Goal: Transaction & Acquisition: Purchase product/service

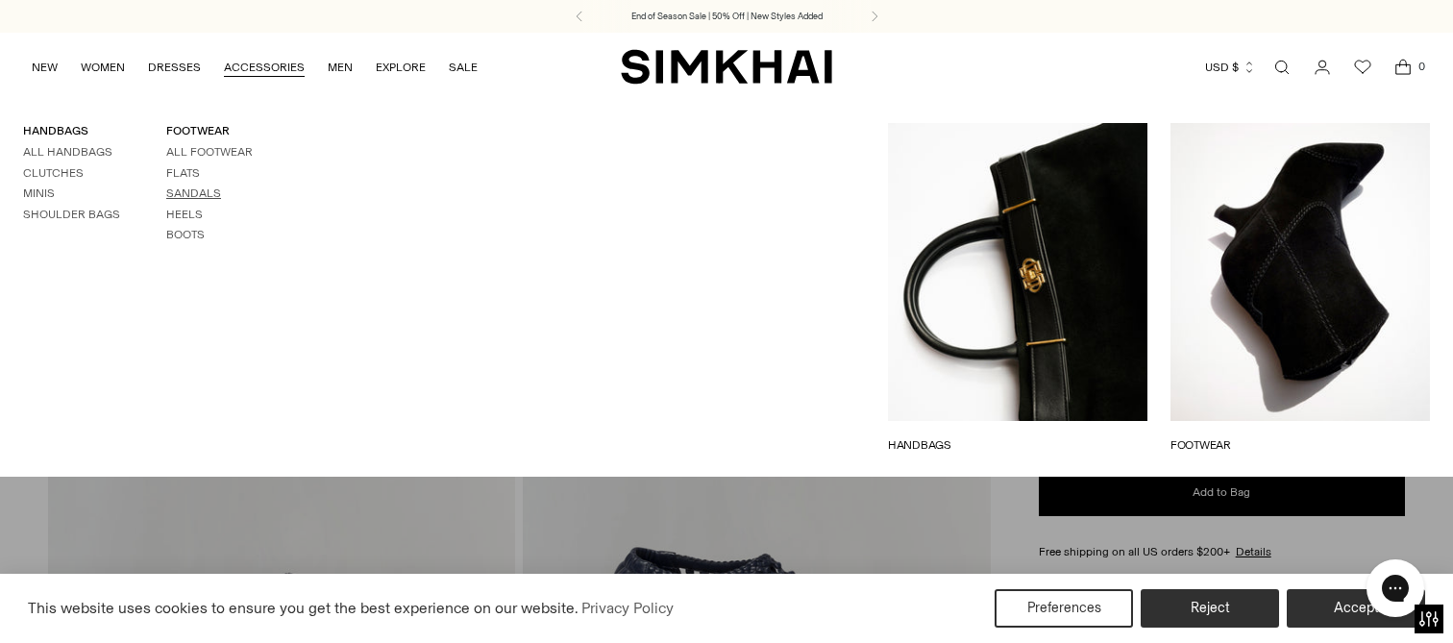
click at [198, 187] on link "Sandals" at bounding box center [193, 192] width 55 height 13
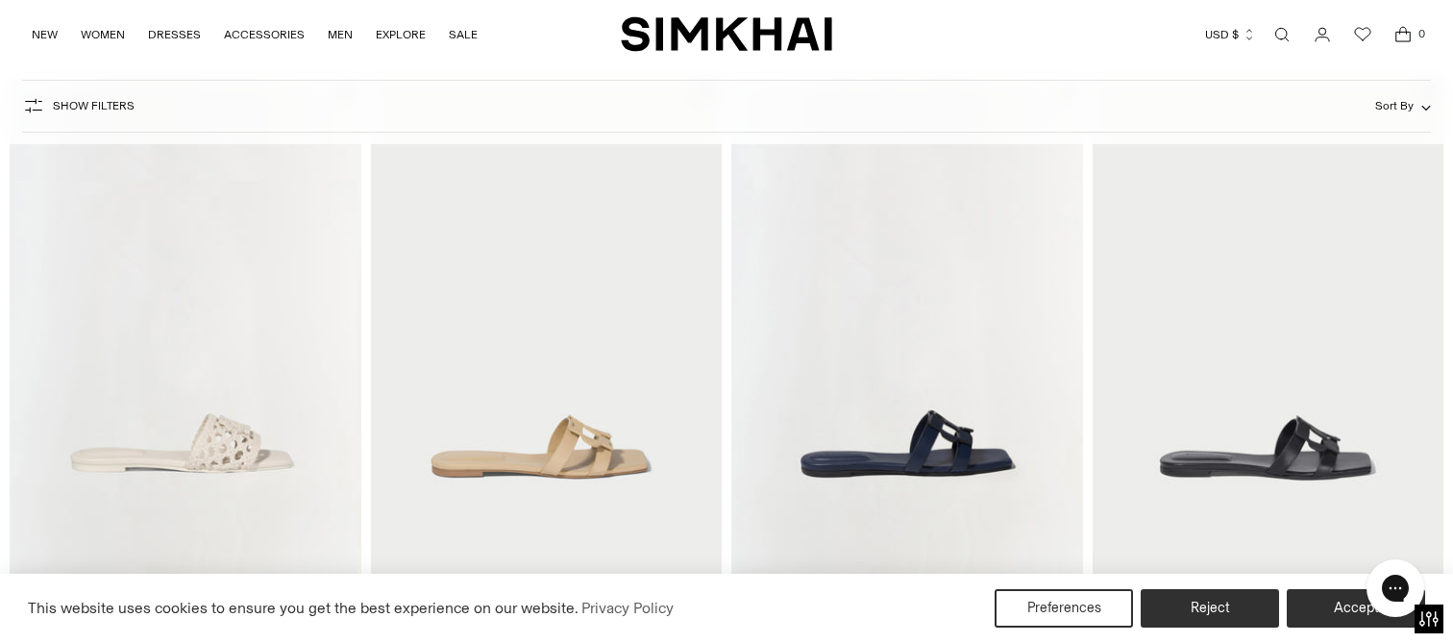
scroll to position [811, 0]
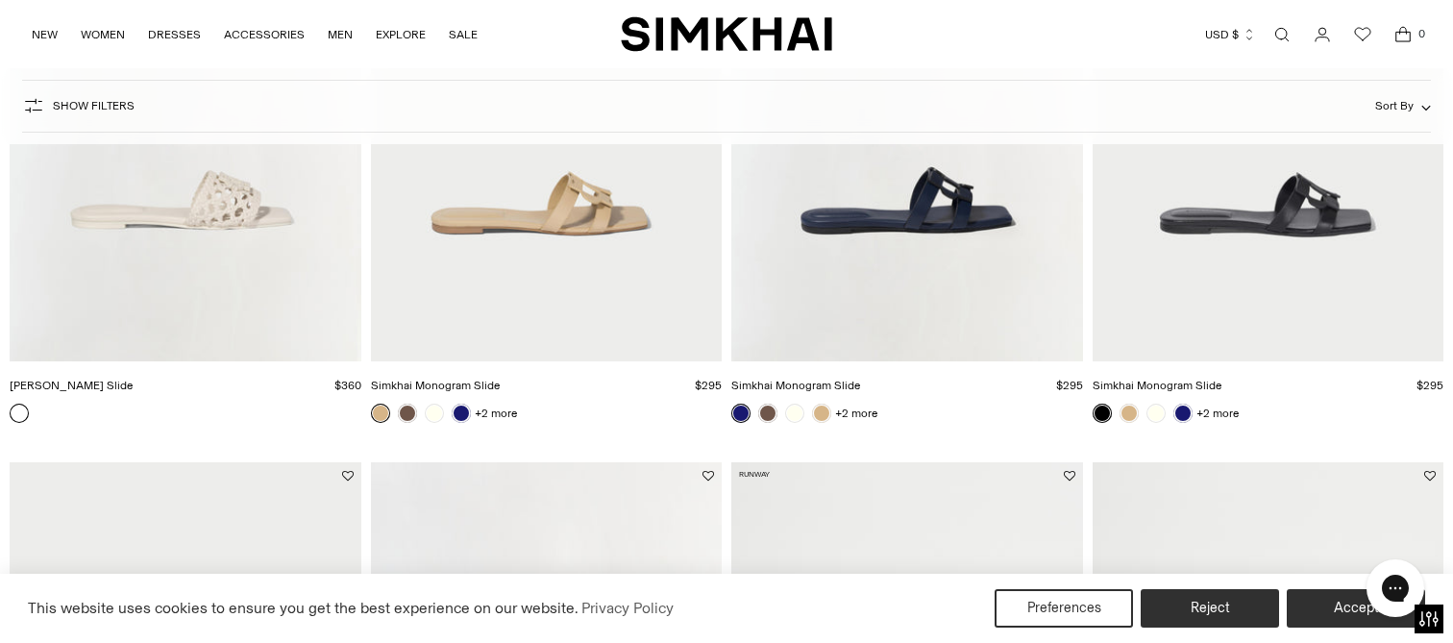
click at [0, 0] on img "Dion Woven Slide" at bounding box center [0, 0] width 0 height 0
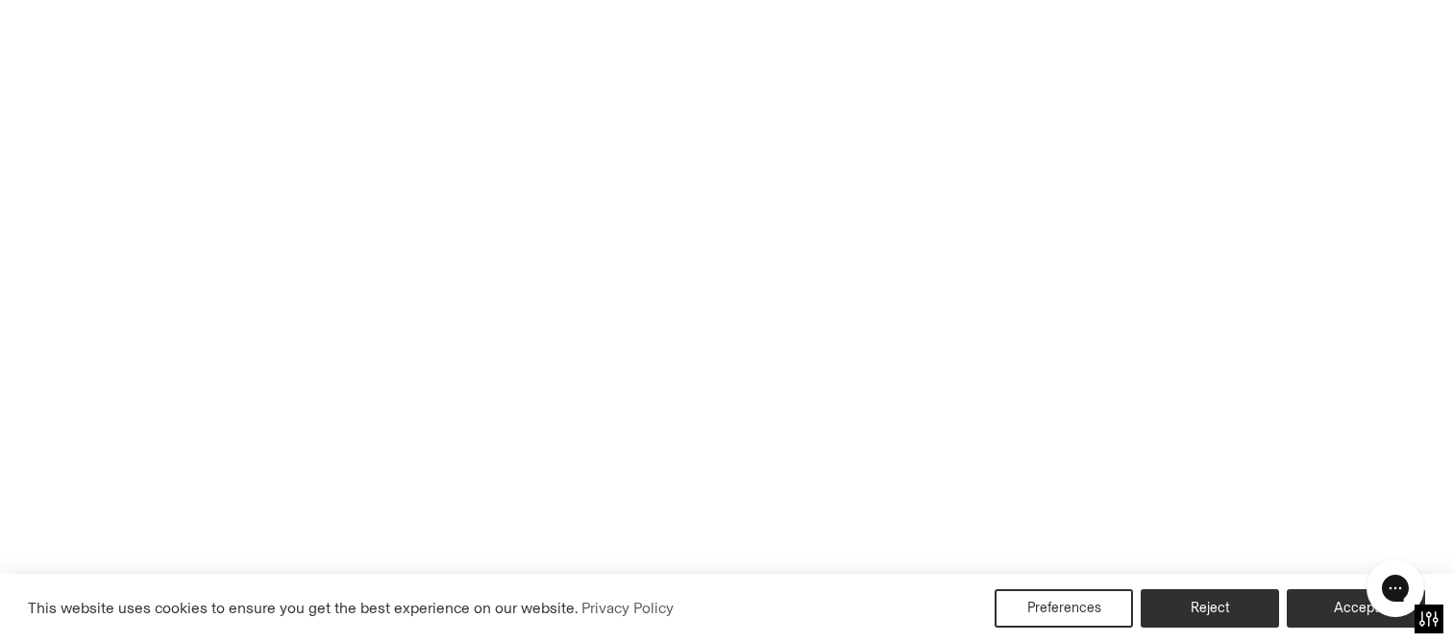
scroll to position [1072, 0]
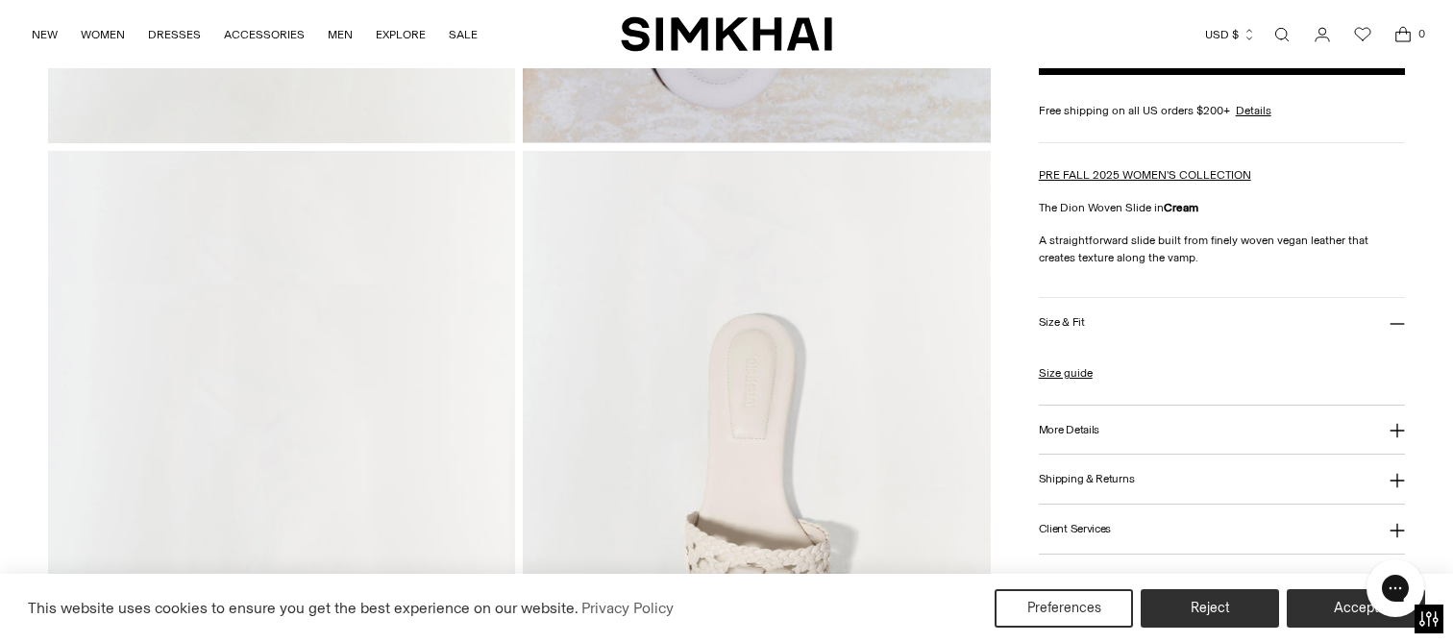
click at [1130, 443] on button "More Details" at bounding box center [1222, 430] width 366 height 49
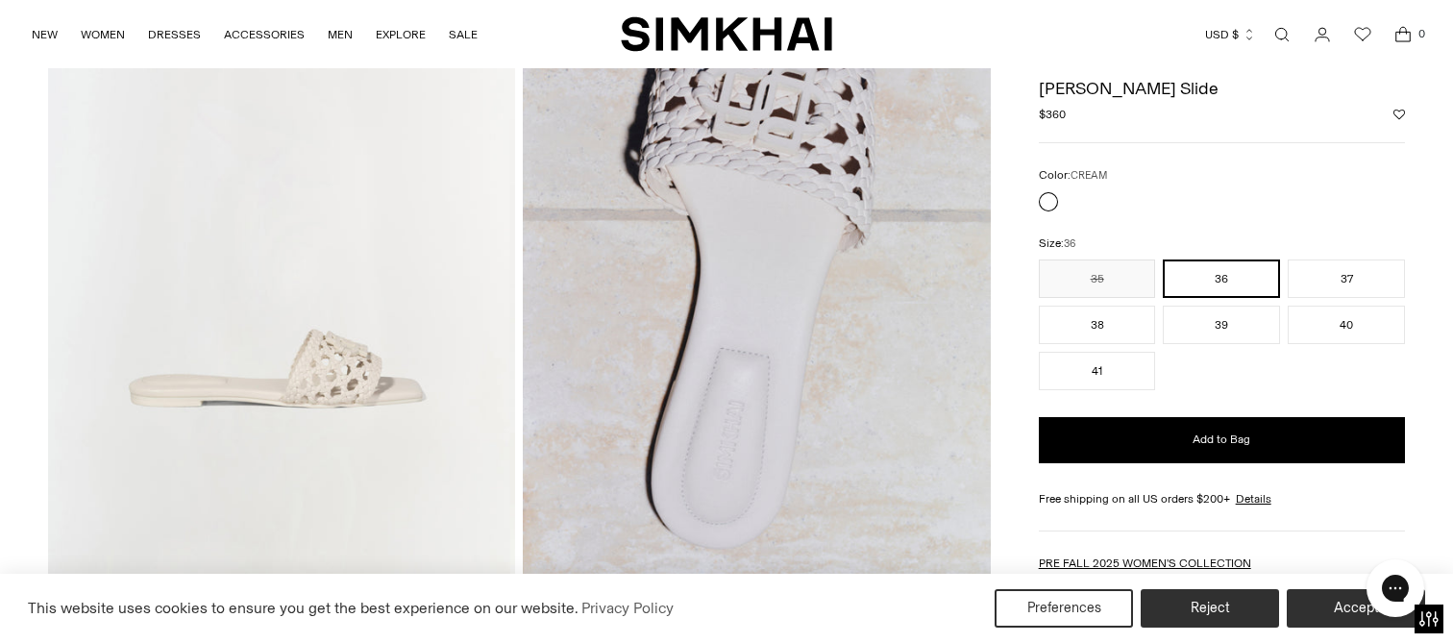
scroll to position [203, 0]
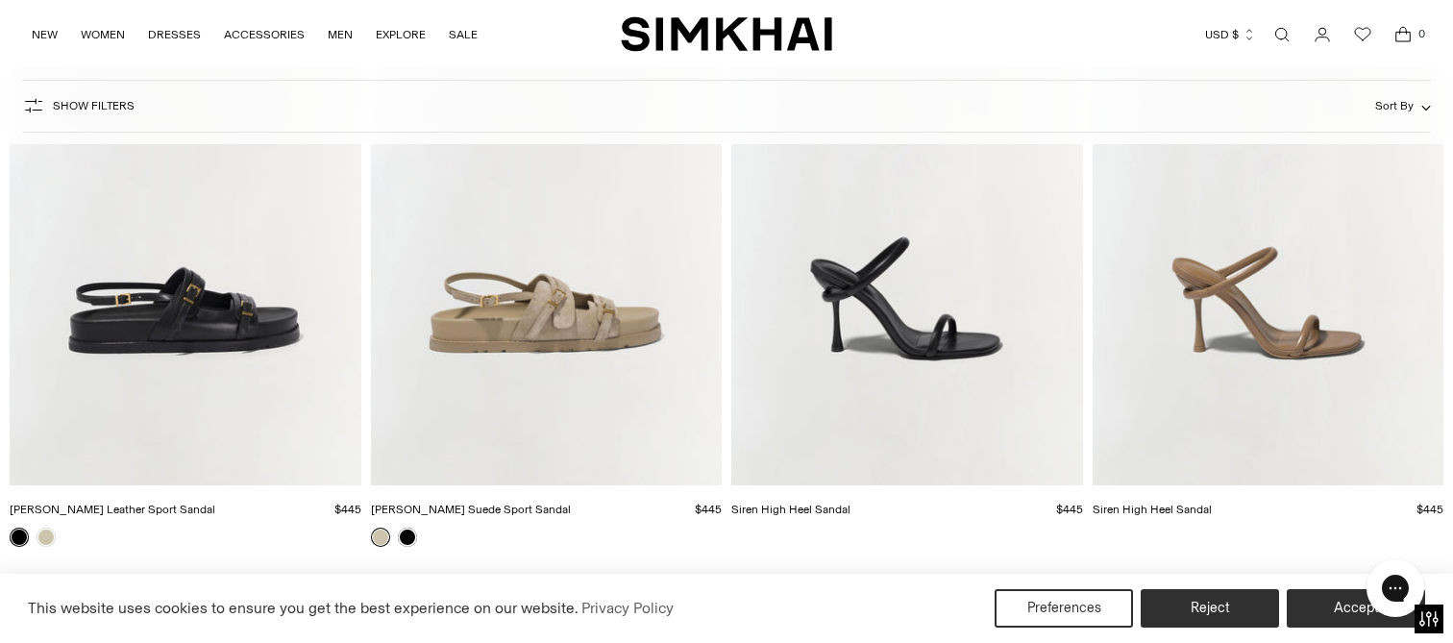
scroll to position [2247, 0]
